Goal: Task Accomplishment & Management: Manage account settings

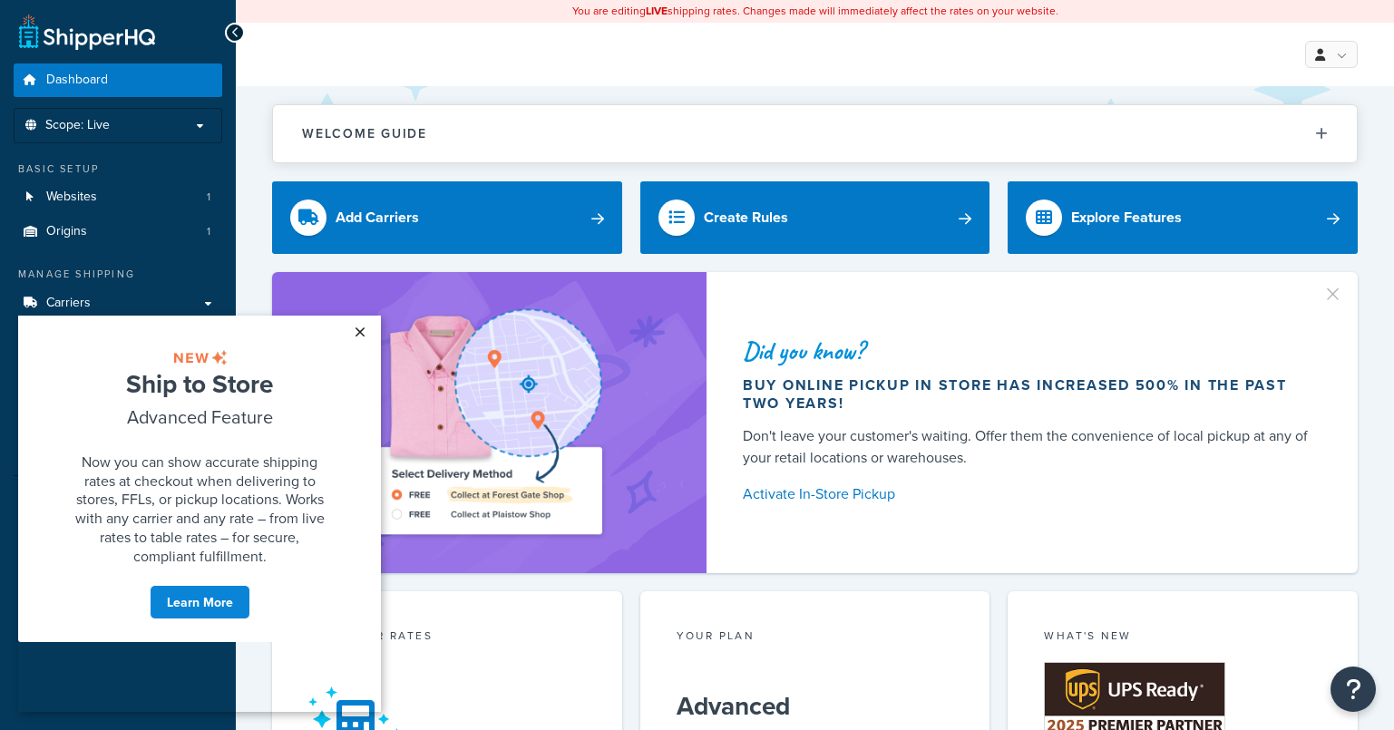
click at [371, 332] on link "×" at bounding box center [360, 332] width 32 height 33
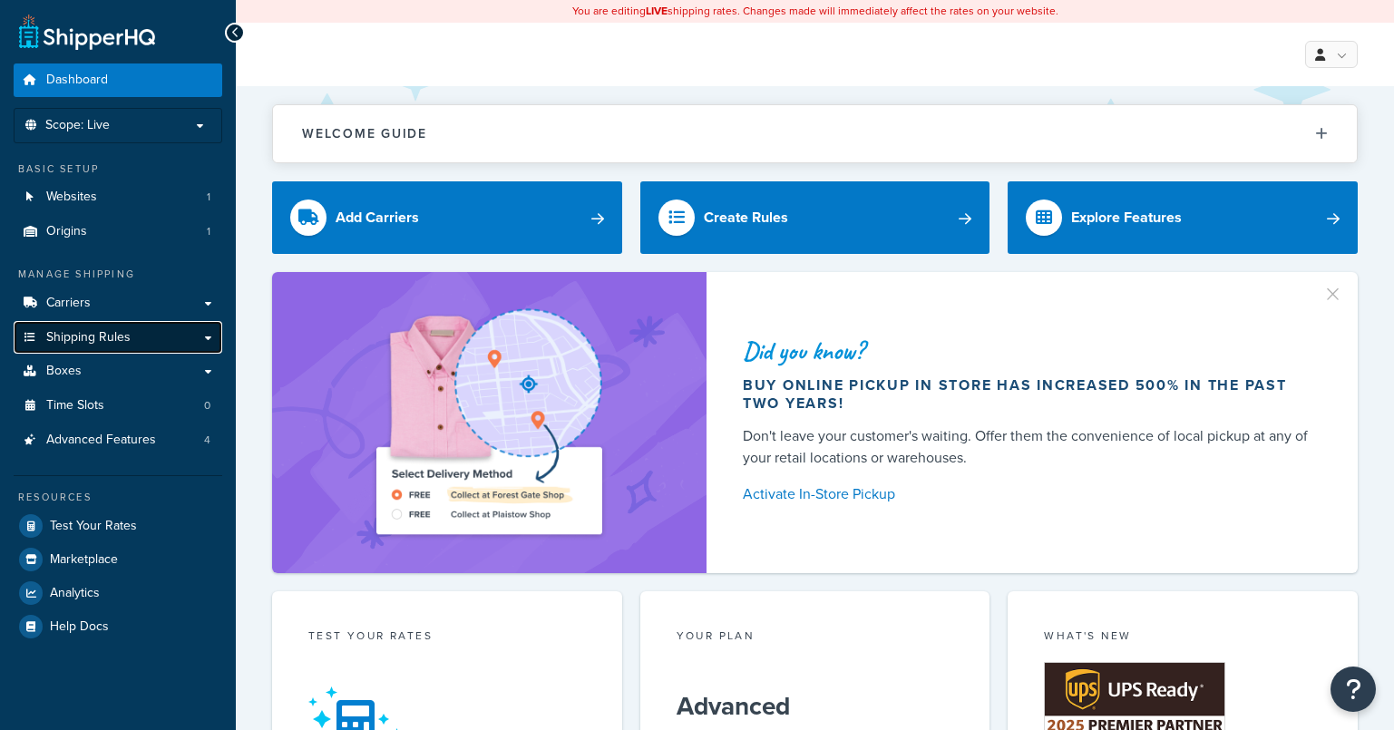
click at [195, 334] on link "Shipping Rules" at bounding box center [118, 338] width 209 height 34
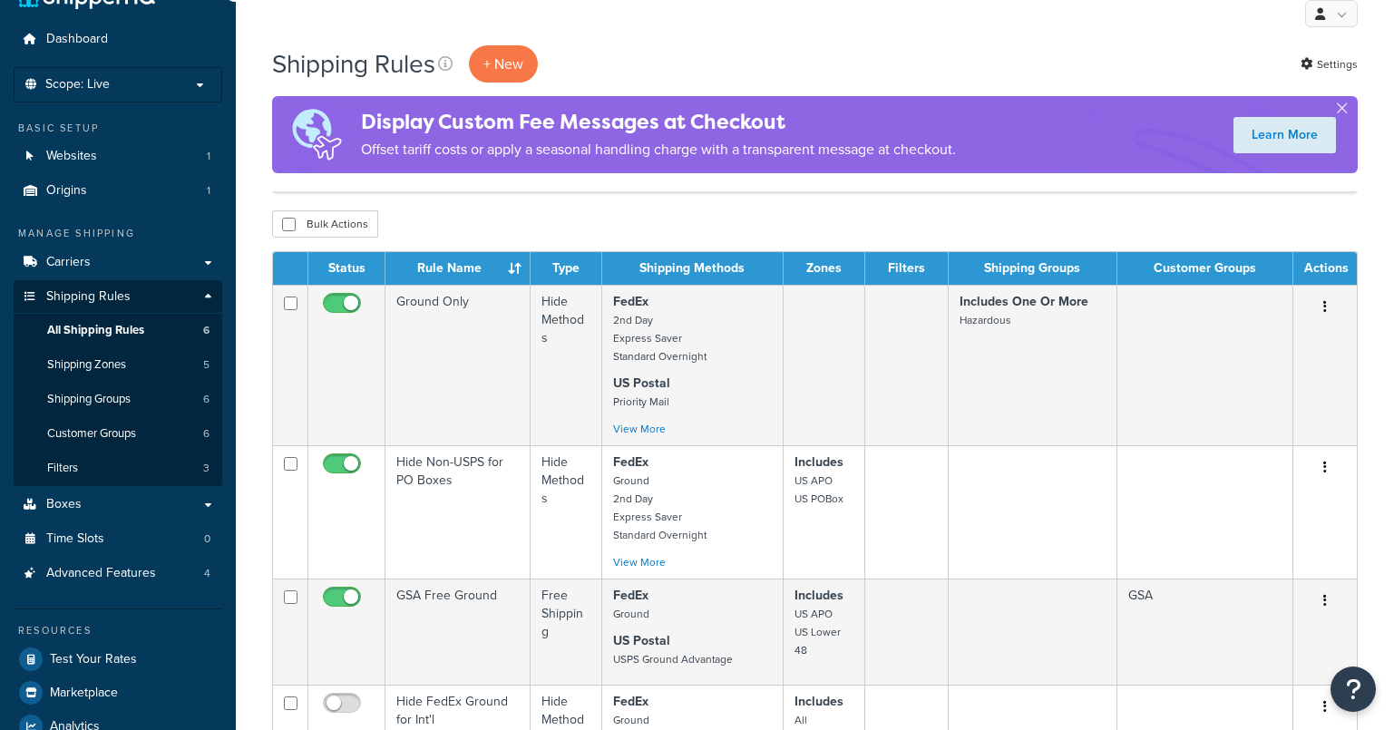
scroll to position [91, 0]
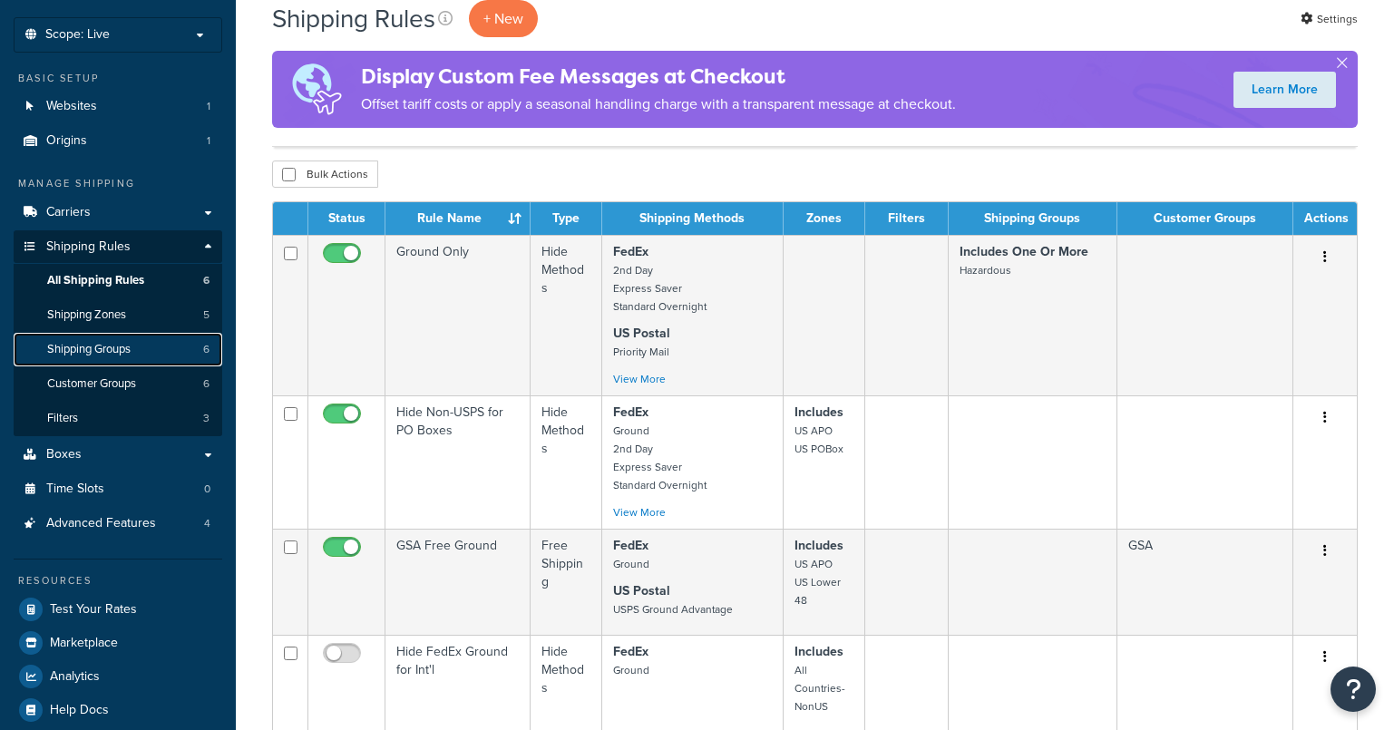
click at [131, 348] on span "Shipping Groups" at bounding box center [88, 349] width 83 height 15
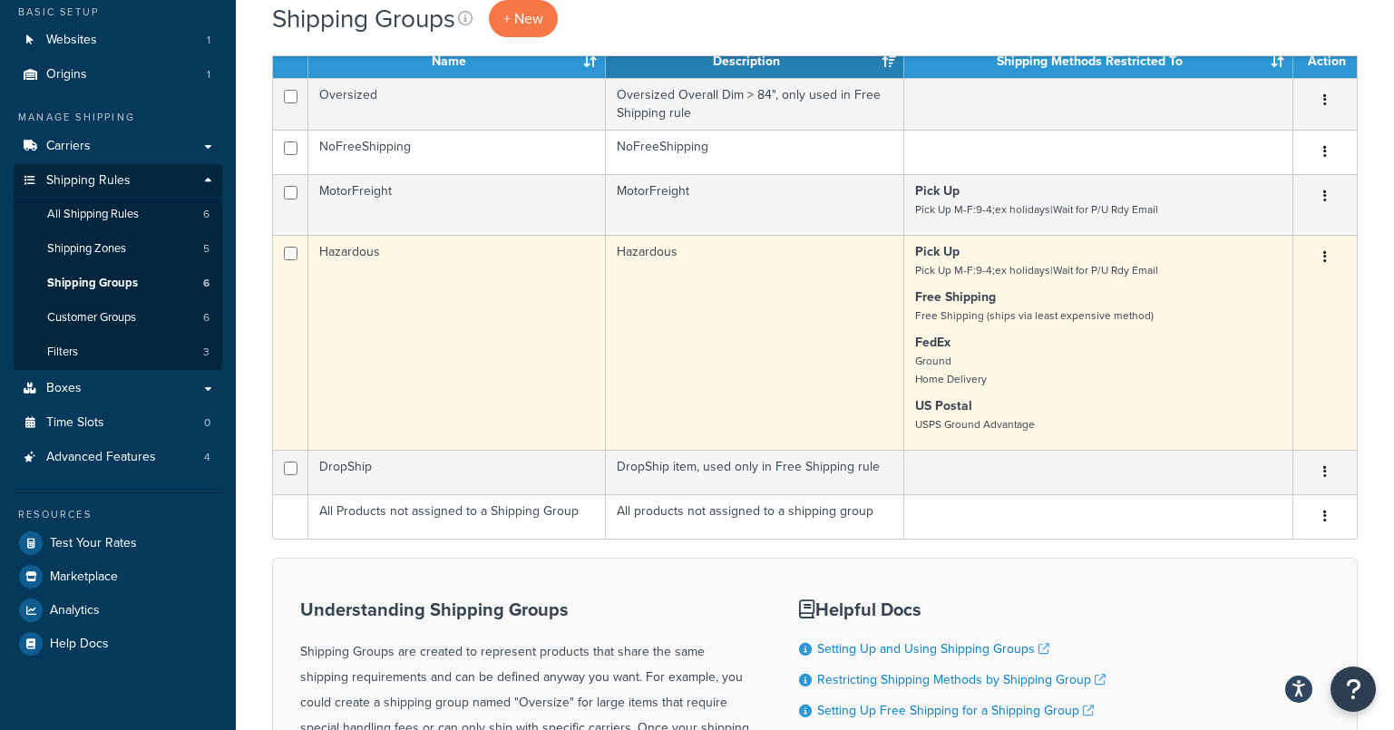
scroll to position [91, 0]
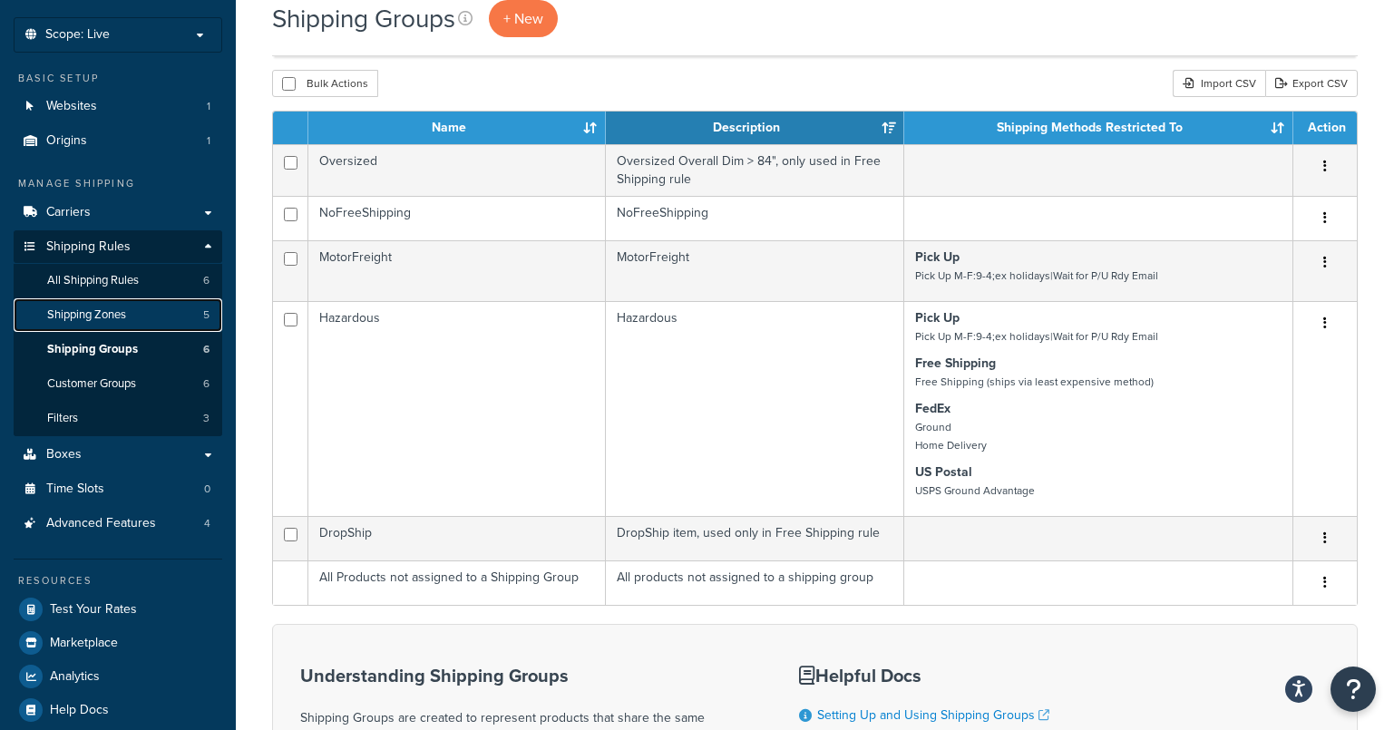
click at [134, 316] on link "Shipping Zones 5" at bounding box center [118, 315] width 209 height 34
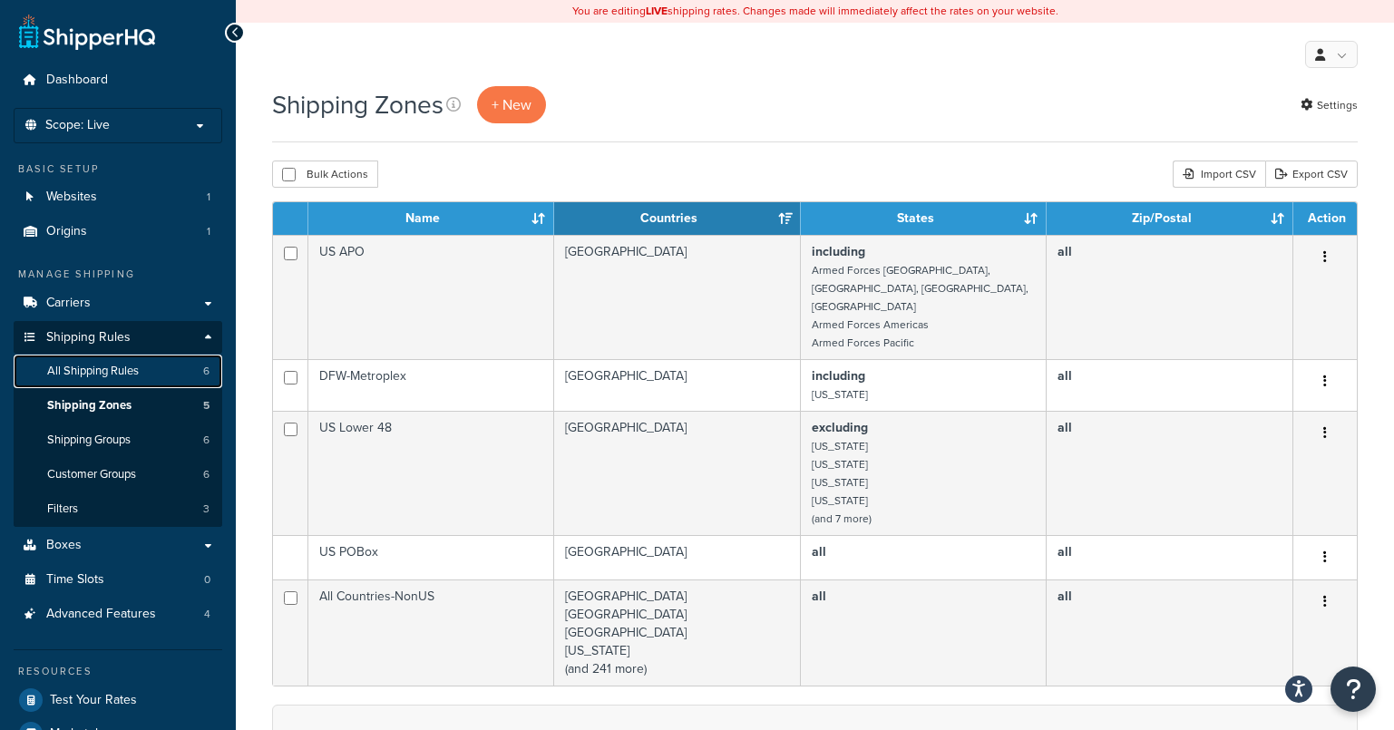
click at [128, 365] on span "All Shipping Rules" at bounding box center [93, 371] width 92 height 15
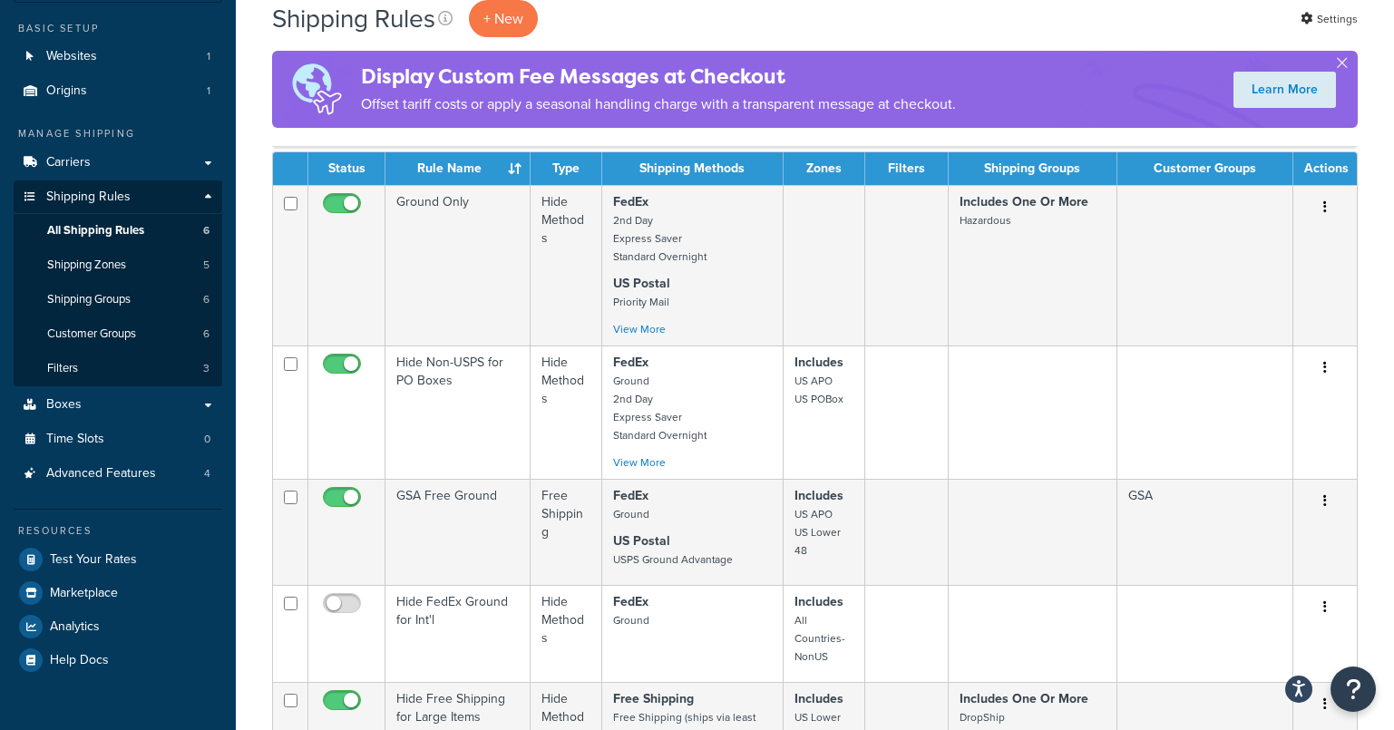
scroll to position [91, 0]
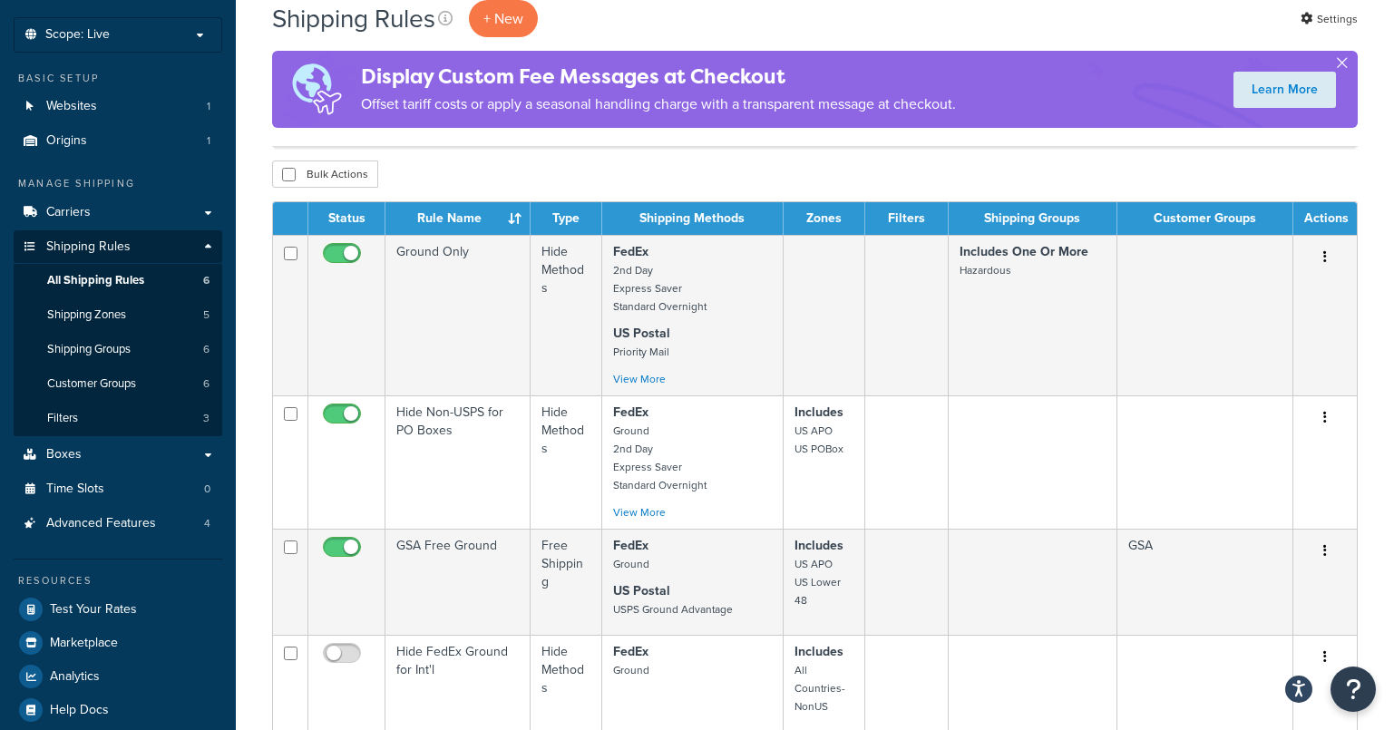
click at [1344, 64] on button "button" at bounding box center [1341, 66] width 5 height 5
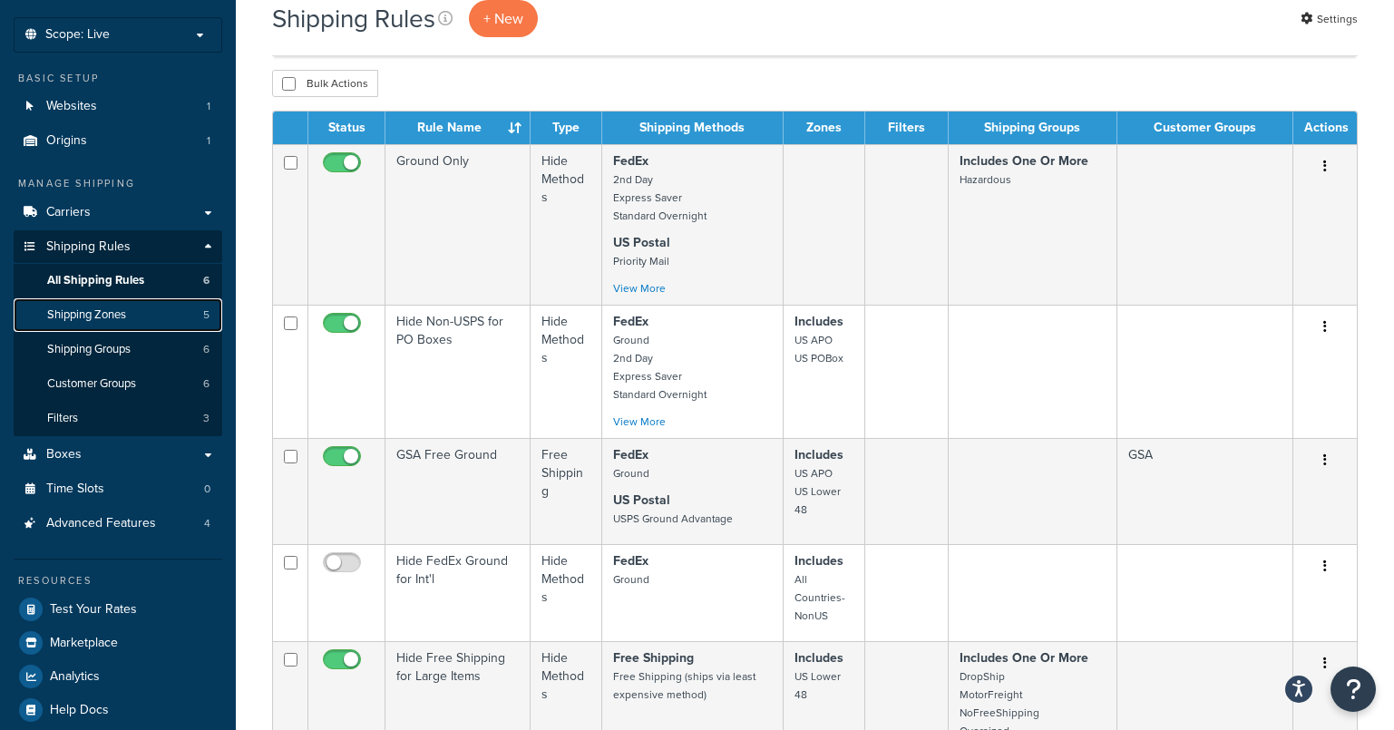
click at [83, 317] on span "Shipping Zones" at bounding box center [86, 314] width 79 height 15
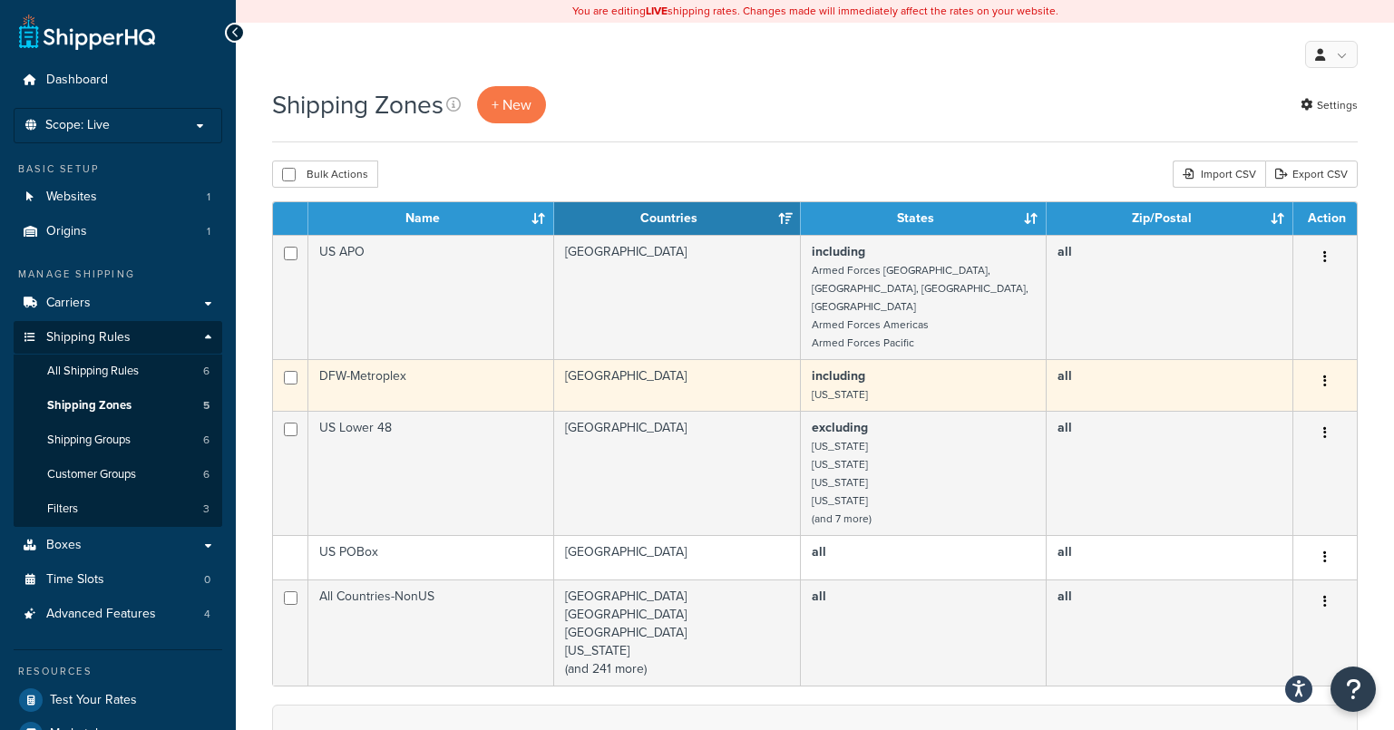
click at [1319, 367] on button "button" at bounding box center [1324, 381] width 25 height 29
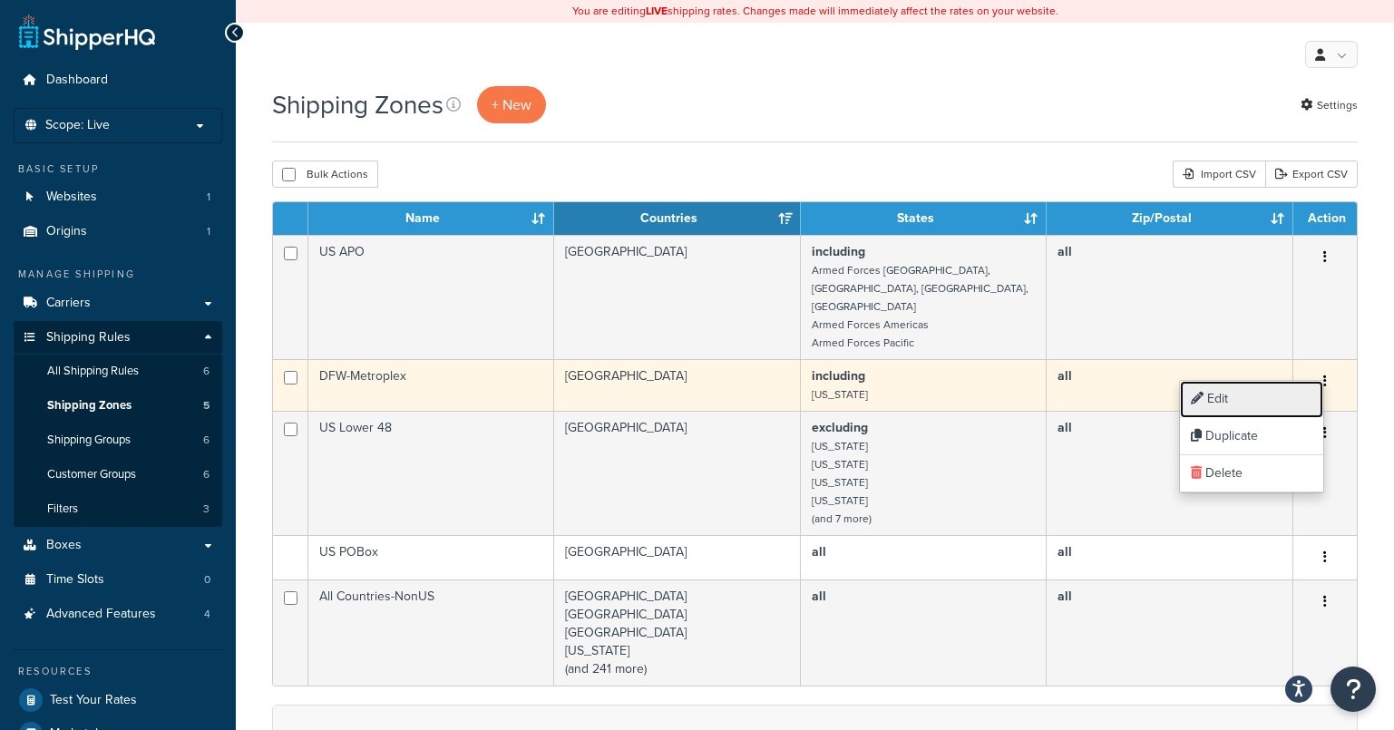
click at [1221, 403] on link "Edit" at bounding box center [1251, 399] width 143 height 37
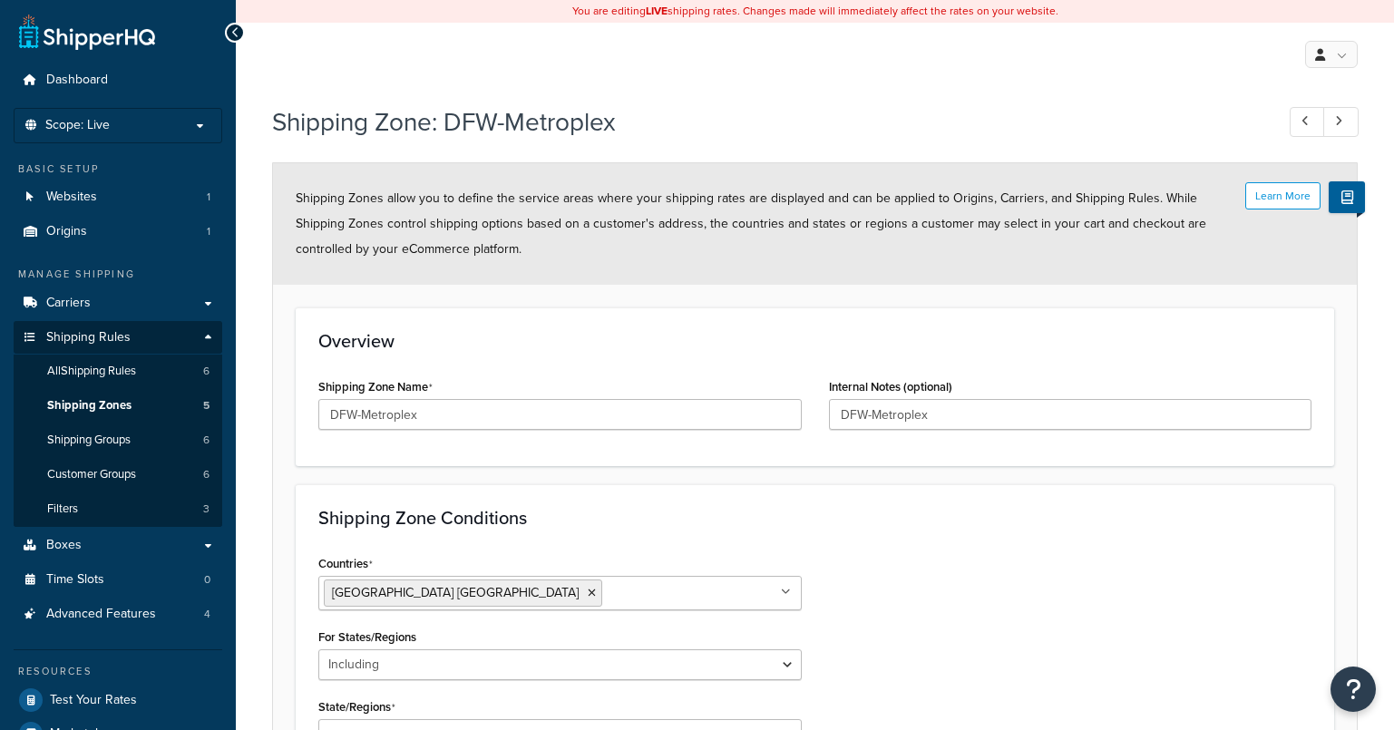
select select "including"
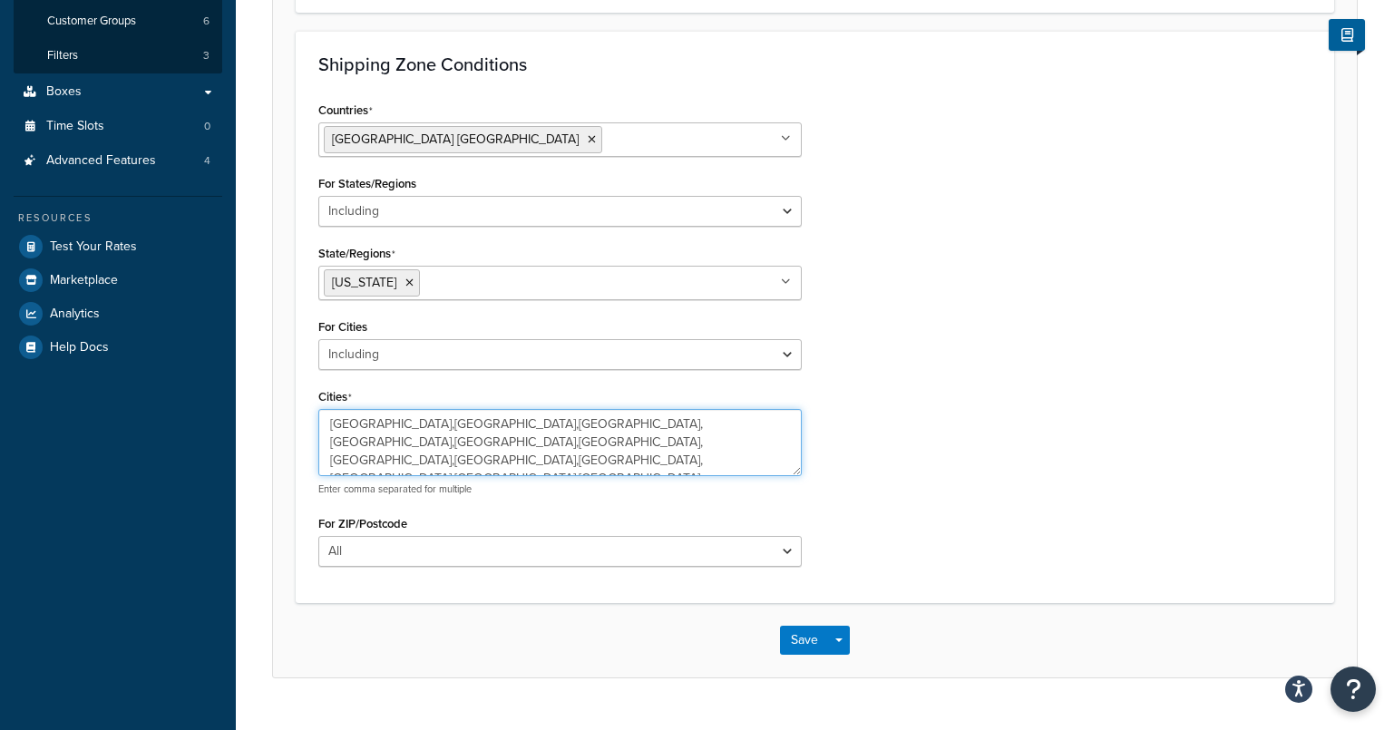
click at [542, 426] on textarea "Addison,Allen,Argyle,Arlington,Bedford,Carrollton,Colleyville,Coppell,Corinth,D…" at bounding box center [559, 442] width 483 height 67
click at [449, 426] on textarea "Addison,Allen,Argyle,Arlington,Bedford,Carrollton,Colleyville,Coppell,Corinth,D…" at bounding box center [559, 442] width 483 height 67
click at [485, 437] on textarea "Addison,Allen,Argyle,Arlington,Bedford,Carrollton,Colleyville,Coppell,Corinth,D…" at bounding box center [559, 442] width 483 height 67
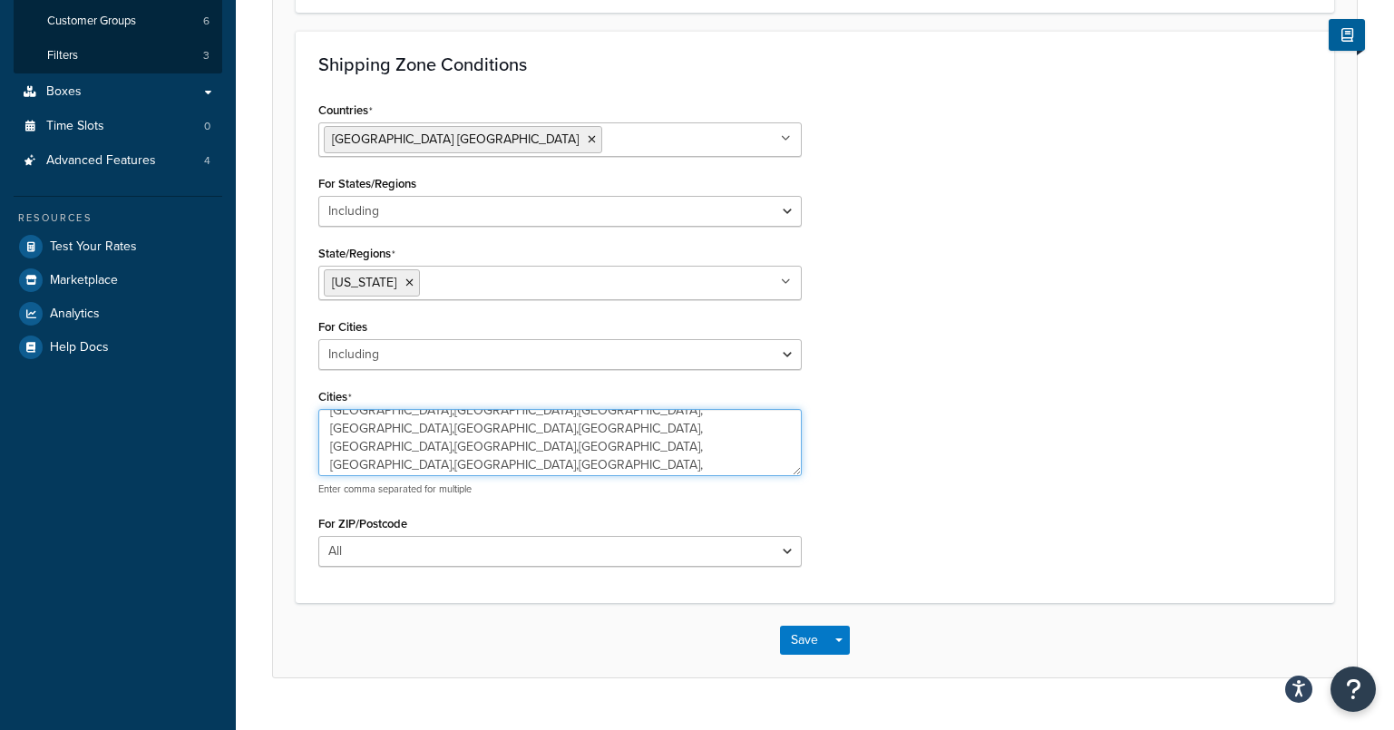
scroll to position [59, 0]
click at [561, 462] on textarea "Addison,Allen,Argyle,Arlington,Bedford,Carrollton,Colleyville,Coppell,Corinth,D…" at bounding box center [559, 442] width 483 height 67
type textarea "Addison,Allen,Argyle,Arlington,Bedford,Carrollton,Colleyville,Coppell,Corinth,D…"
click at [802, 644] on button "Save" at bounding box center [804, 640] width 49 height 29
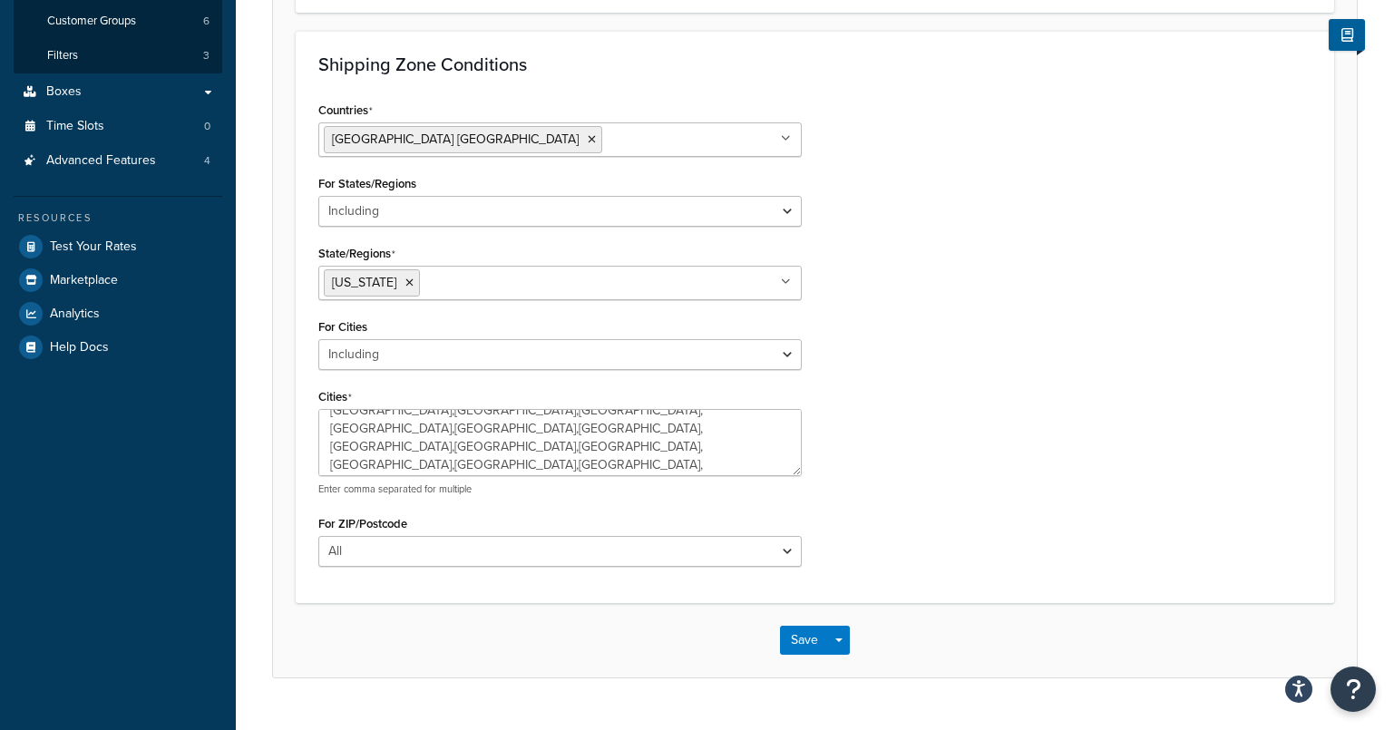
scroll to position [0, 0]
